Goal: Task Accomplishment & Management: Use online tool/utility

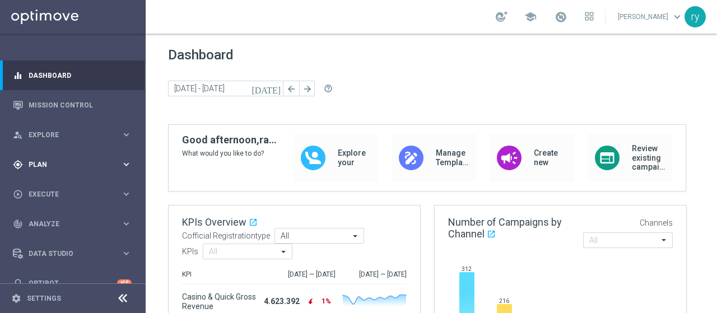
click at [75, 164] on span "Plan" at bounding box center [75, 164] width 92 height 7
click at [73, 229] on accordion "Templates keyboard_arrow_right Optimail OptiMobile In-App OptiMobile Push Optip…" at bounding box center [86, 221] width 115 height 17
click at [78, 221] on span "Templates" at bounding box center [70, 221] width 80 height 7
click at [78, 229] on div "Templates keyboard_arrow_right Optimail OptiMobile In-App OptiMobile Push Optip…" at bounding box center [86, 274] width 115 height 114
click at [55, 237] on link "Optimail" at bounding box center [76, 238] width 82 height 9
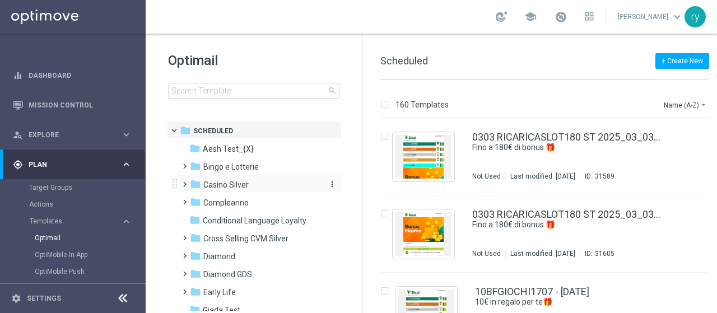
click at [226, 188] on span "Casino Silver" at bounding box center [225, 185] width 45 height 10
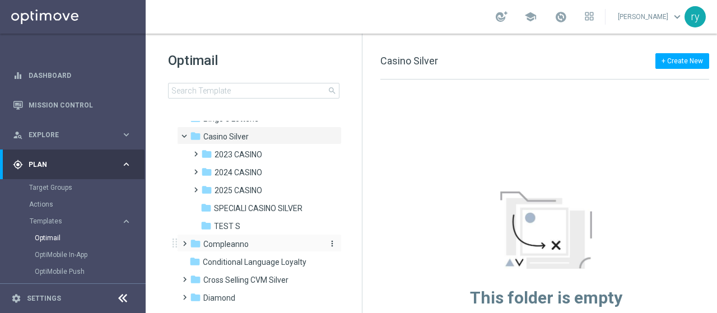
scroll to position [112, 0]
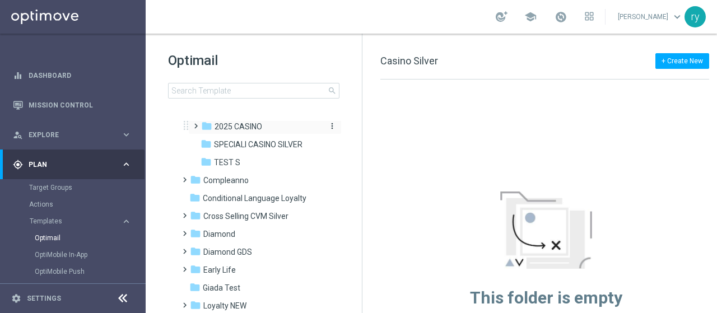
click at [239, 127] on span "2025 CASINO" at bounding box center [239, 127] width 48 height 10
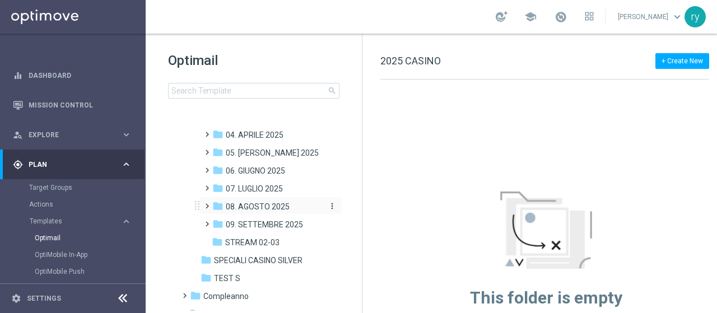
scroll to position [168, 0]
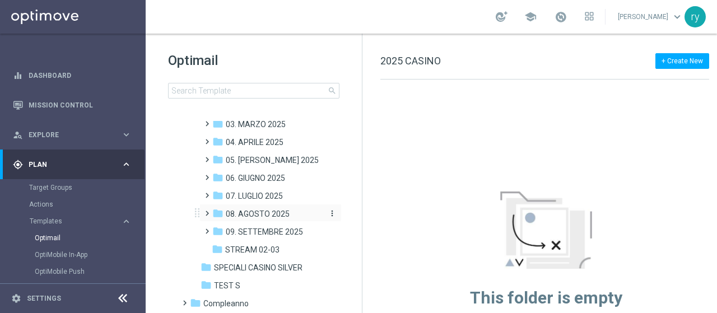
click at [256, 213] on span "08. AGOSTO 2025" at bounding box center [258, 214] width 64 height 10
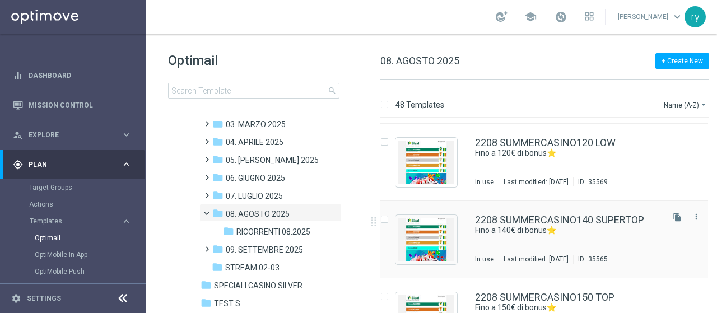
scroll to position [2212, 0]
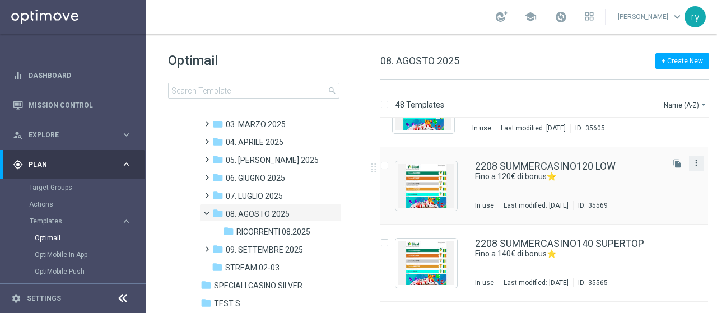
click at [692, 163] on icon "more_vert" at bounding box center [696, 162] width 9 height 9
click at [637, 190] on span "Copy To" at bounding box center [628, 191] width 25 height 8
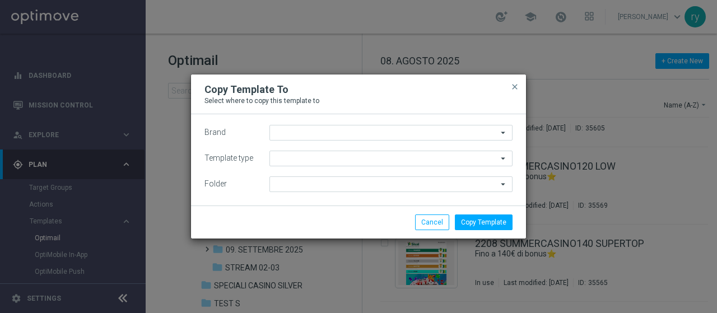
type input "Sisal Marketing"
type input "Scheduled"
type input "08. AGOSTO 2025"
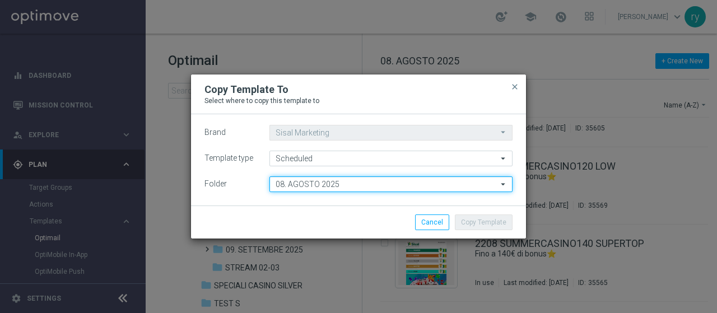
click at [336, 187] on input "08. AGOSTO 2025" at bounding box center [390, 184] width 243 height 16
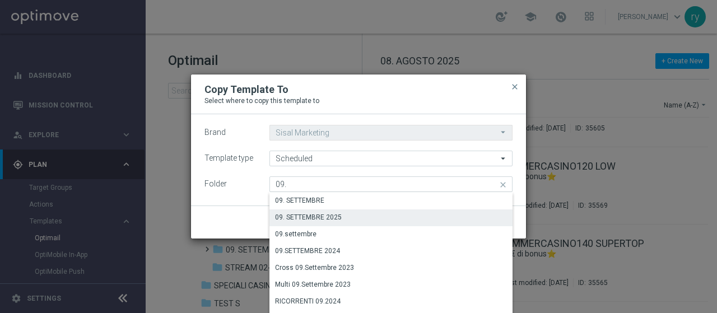
click at [342, 211] on div "09. SETTEMBRE 2025" at bounding box center [390, 217] width 243 height 16
type input "09. SETTEMBRE 2025"
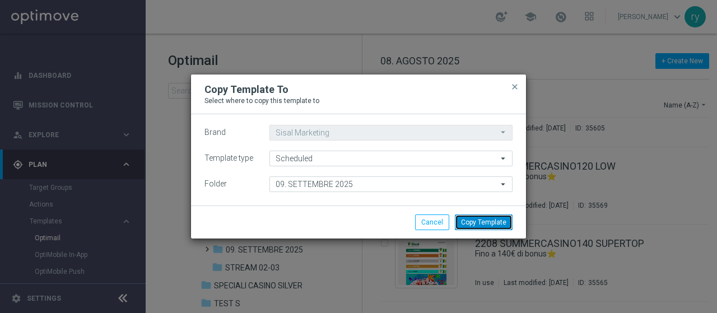
click at [467, 222] on button "Copy Template" at bounding box center [484, 223] width 58 height 16
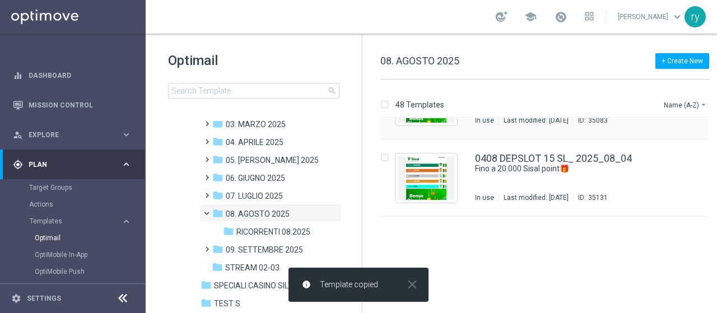
scroll to position [392, 0]
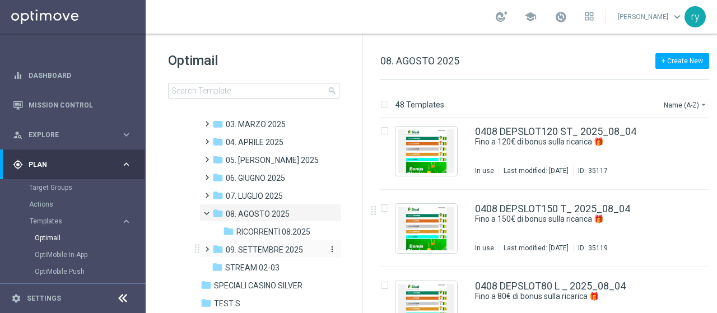
click at [262, 253] on span "09. SETTEMBRE 2025" at bounding box center [264, 250] width 77 height 10
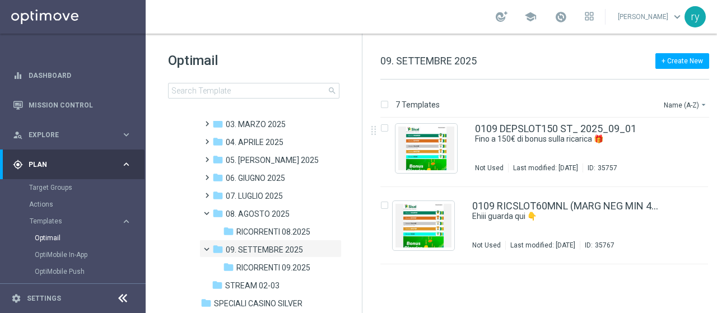
scroll to position [346, 0]
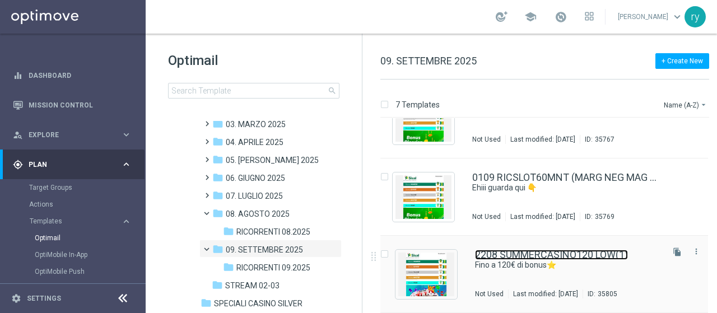
click at [597, 258] on link "2208 SUMMERCASINO120 LOW(1)" at bounding box center [551, 255] width 153 height 10
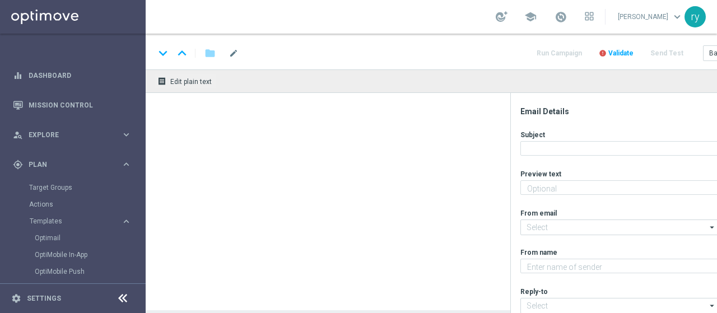
type textarea "Scopri la promozione che ti abbiamo riservato"
type textarea "Sisal"
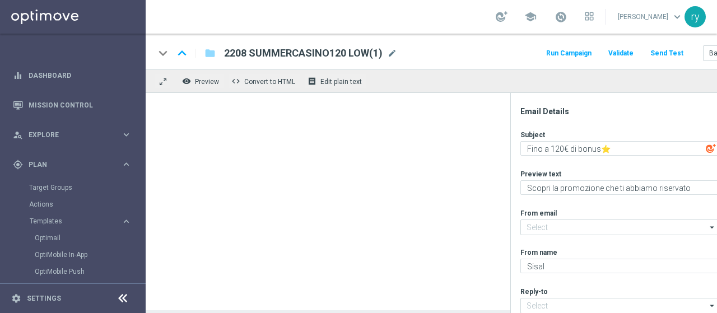
type input "[EMAIL_ADDRESS][DOMAIN_NAME]"
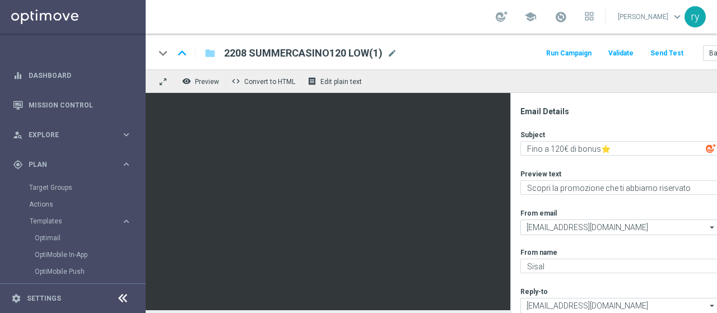
click at [274, 53] on span "2208 SUMMERCASINO120 LOW(1)" at bounding box center [303, 52] width 158 height 13
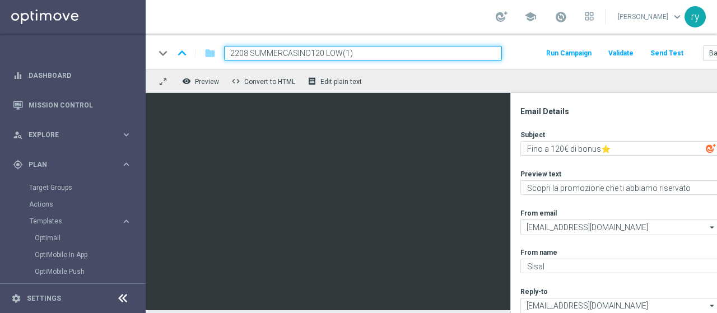
drag, startPoint x: 363, startPoint y: 51, endPoint x: 110, endPoint y: 58, distance: 253.2
click at [110, 58] on main "equalizer Dashboard Mission Control" at bounding box center [358, 156] width 717 height 313
paste input "0309 CASINOCB100 L"
type input "0309 CASINOCB100 L"
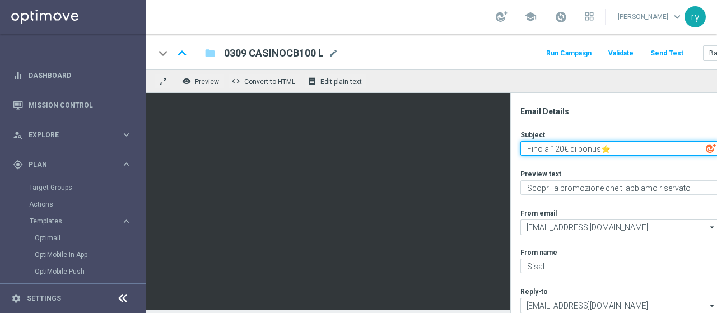
click at [555, 150] on textarea "Fino a 120€ di bonus⭐" at bounding box center [619, 148] width 198 height 15
type textarea "Fino a 100€ di bonus⭐"
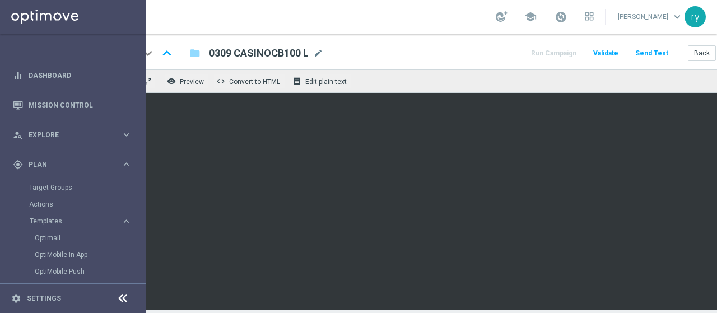
scroll to position [0, 70]
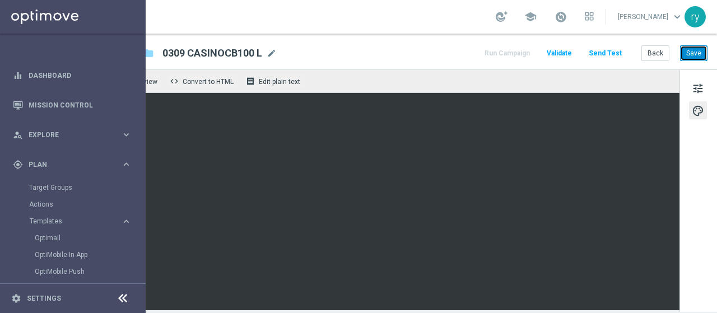
click at [684, 55] on button "Save" at bounding box center [693, 53] width 27 height 16
click at [651, 47] on button "Back" at bounding box center [655, 53] width 28 height 16
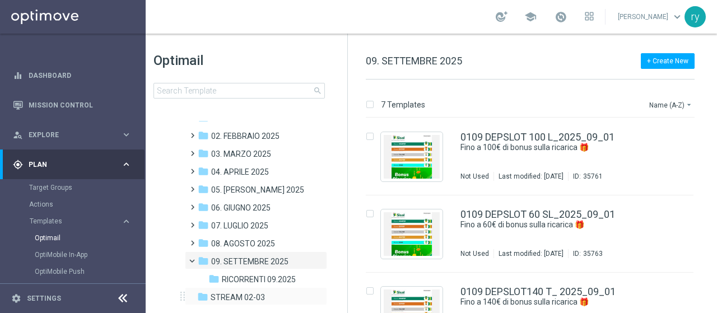
scroll to position [168, 0]
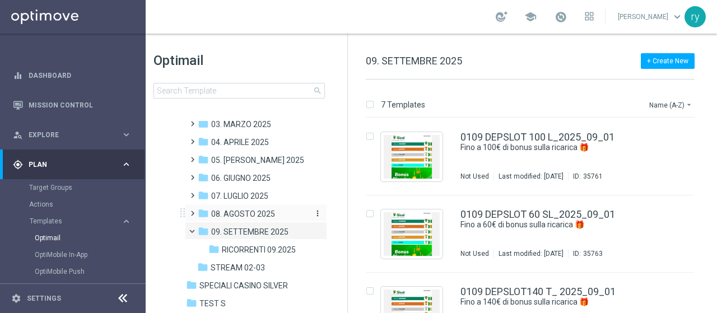
click at [257, 218] on span "08. AGOSTO 2025" at bounding box center [243, 214] width 64 height 10
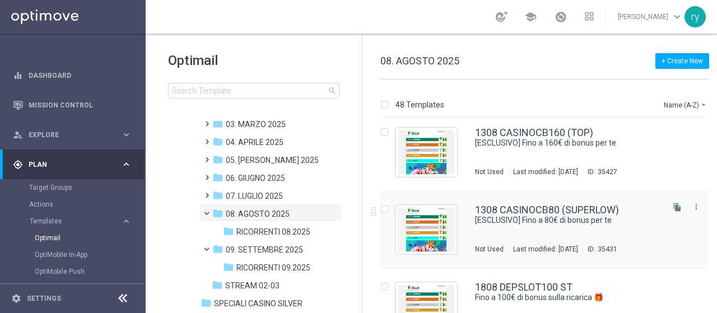
scroll to position [1484, 0]
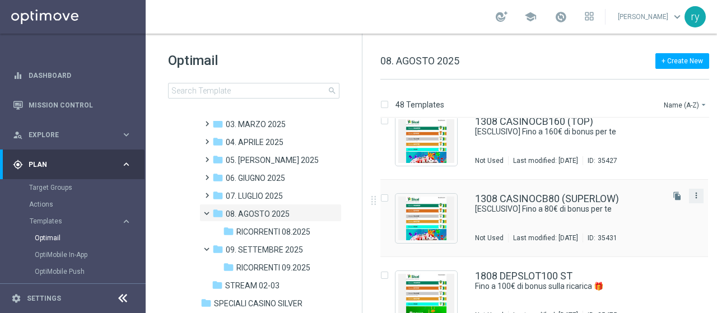
click at [698, 193] on icon "more_vert" at bounding box center [696, 195] width 9 height 9
click at [664, 223] on div "Copy To" at bounding box center [650, 223] width 68 height 8
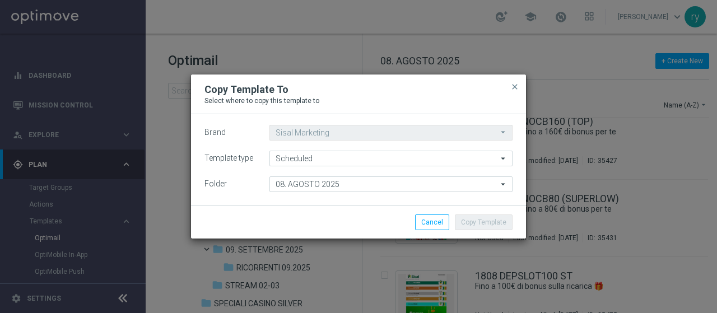
click at [357, 193] on div "Brand Sisal Marketing Sisal Marketing arrow_drop_down Drag here to set row grou…" at bounding box center [358, 159] width 335 height 91
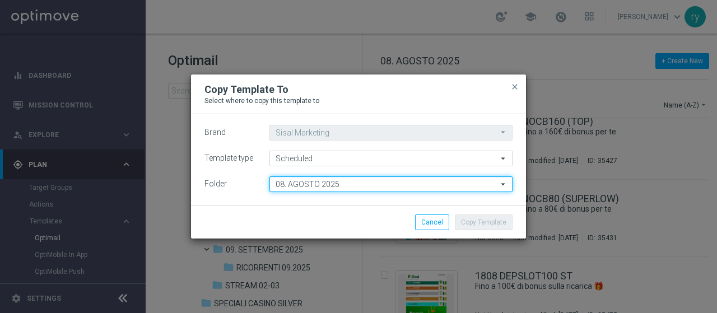
click at [358, 183] on input "08. AGOSTO 2025" at bounding box center [390, 184] width 243 height 16
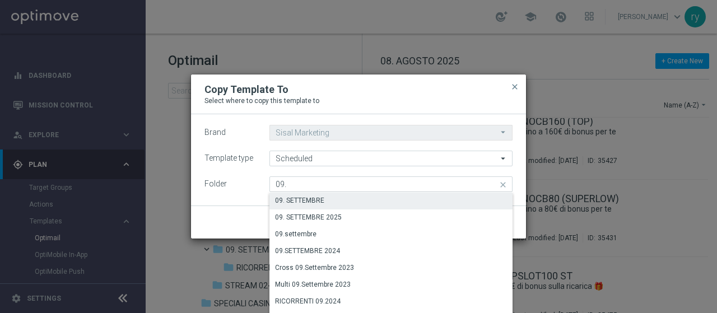
click at [366, 212] on div "09. SETTEMBRE 2025" at bounding box center [390, 217] width 243 height 16
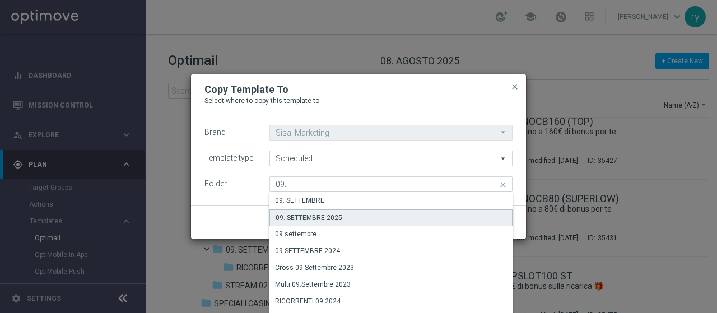
type input "09. SETTEMBRE 2025"
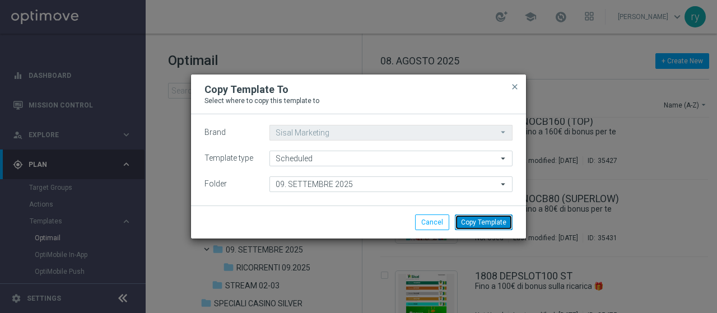
click at [465, 222] on button "Copy Template" at bounding box center [484, 223] width 58 height 16
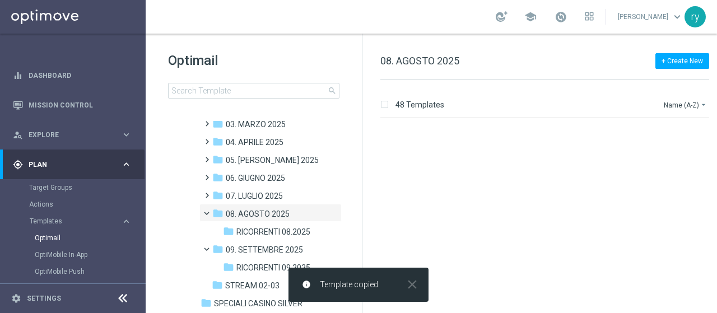
scroll to position [0, 0]
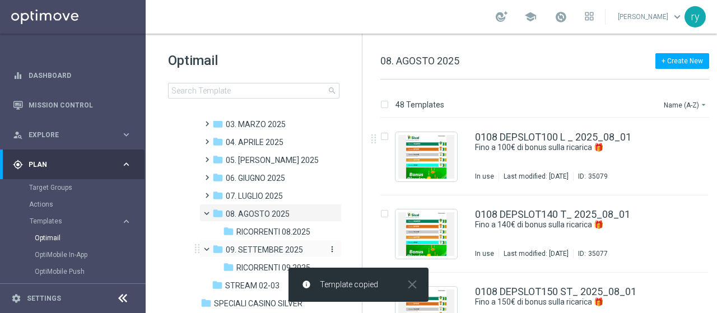
click at [271, 251] on span "09. SETTEMBRE 2025" at bounding box center [264, 250] width 77 height 10
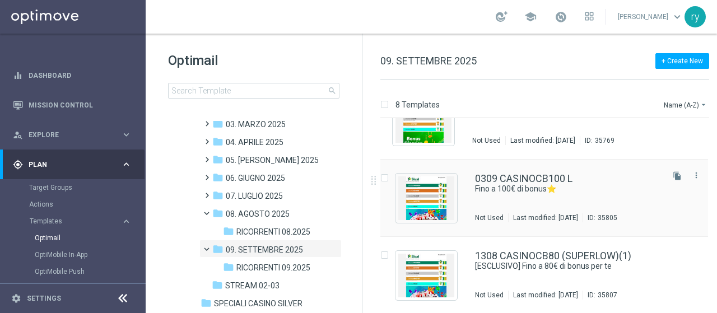
scroll to position [423, 0]
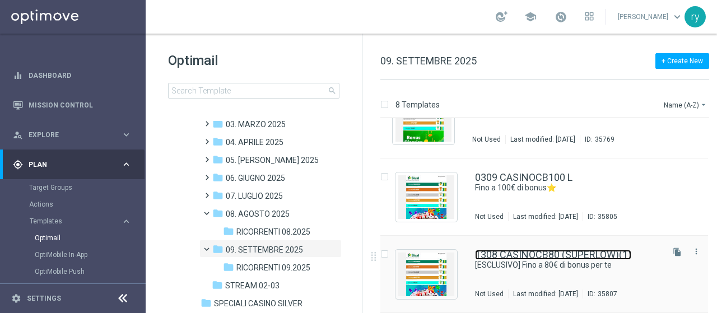
click at [565, 251] on link "1308 CASINOCB80 (SUPERLOW)(1)" at bounding box center [553, 255] width 156 height 10
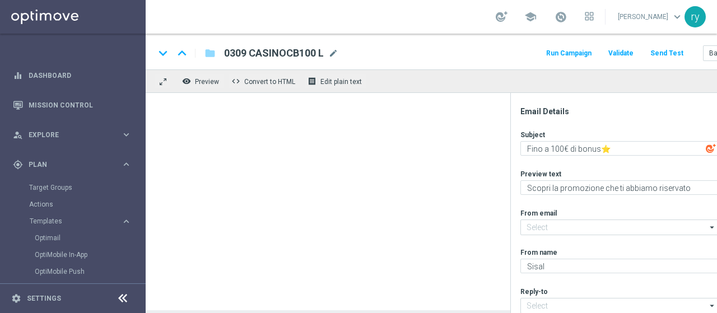
type textarea "[ESCLUSIVO] Fino a 80€ di bonus per te"
type input "[EMAIL_ADDRESS][DOMAIN_NAME]"
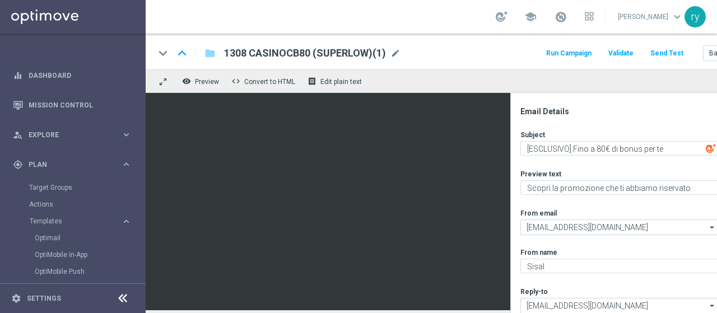
click at [310, 48] on span "1308 CASINOCB80 (SUPERLOW)(1)" at bounding box center [305, 52] width 162 height 13
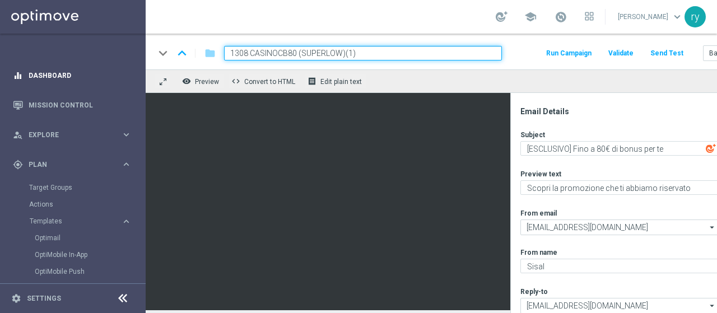
drag, startPoint x: 372, startPoint y: 49, endPoint x: 58, endPoint y: 60, distance: 313.8
click at [54, 61] on main "equalizer Dashboard Mission Control" at bounding box center [358, 156] width 717 height 313
paste input "0309 CASINOCB80 SL"
type input "0309 CASINOCB80 SL"
click at [574, 161] on div "Subject [ESCLUSIVO] Fino a 80€ di bonus per te playlist_add Preview text Scopri…" at bounding box center [630, 252] width 220 height 245
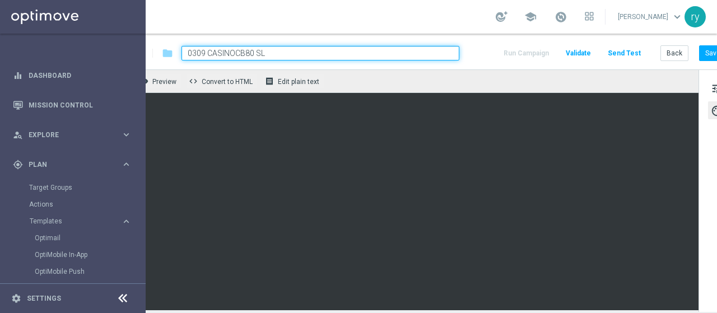
scroll to position [0, 70]
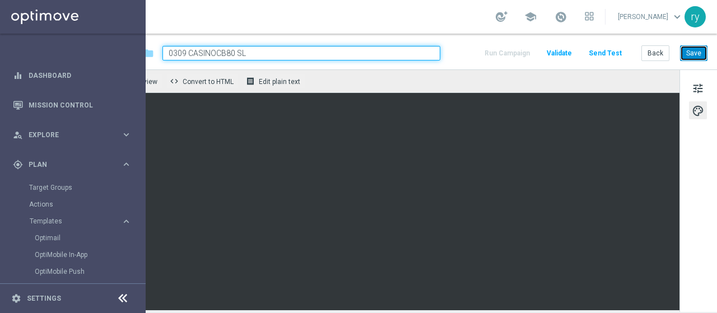
click at [680, 53] on button "Save" at bounding box center [693, 53] width 27 height 16
click at [651, 48] on button "Back" at bounding box center [655, 53] width 28 height 16
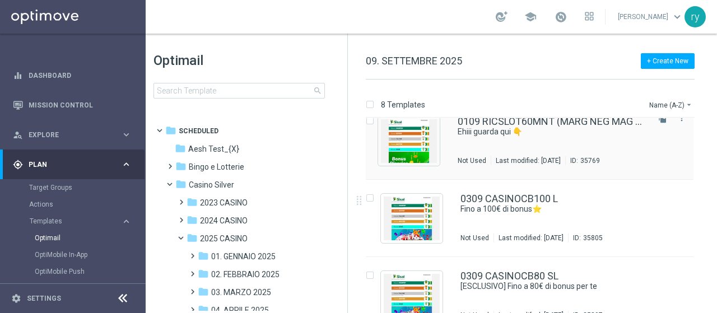
scroll to position [423, 0]
